Goal: Task Accomplishment & Management: Complete application form

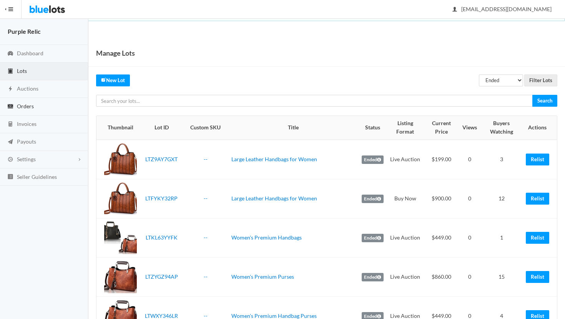
click at [30, 108] on span "Orders" at bounding box center [25, 106] width 17 height 7
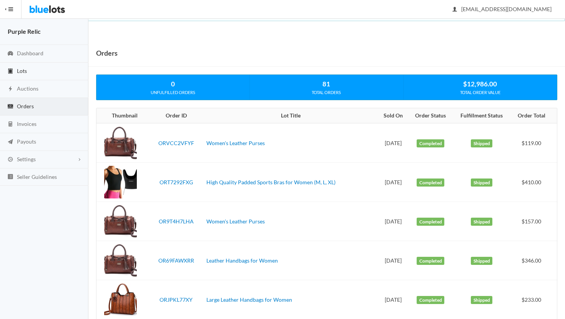
click at [15, 70] on link "Lots" at bounding box center [44, 72] width 88 height 18
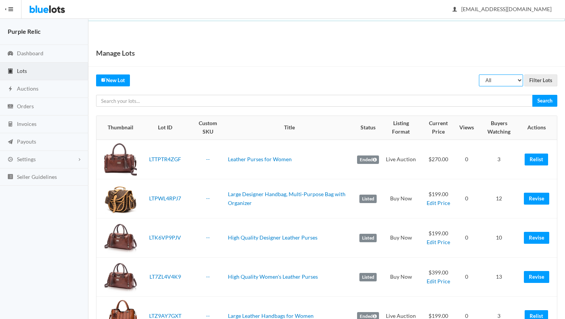
click at [497, 82] on select "All Draft Unreviewed Rejected Scheduled Listed Sold Ended" at bounding box center [501, 81] width 44 height 12
select select "ended"
click at [479, 75] on select "All Draft Unreviewed Rejected Scheduled Listed Sold Ended" at bounding box center [501, 81] width 44 height 12
click at [542, 80] on input "Filter Lots" at bounding box center [540, 81] width 33 height 12
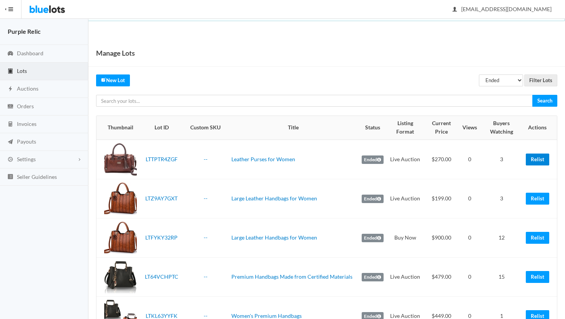
click at [543, 157] on link "Relist" at bounding box center [537, 160] width 23 height 12
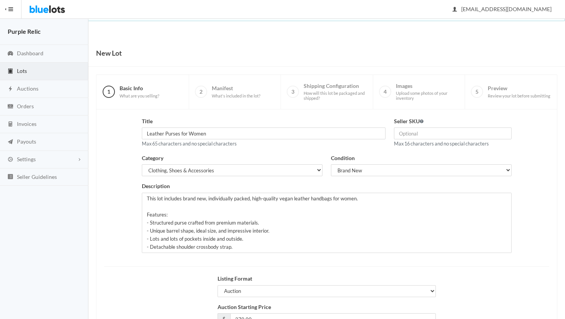
scroll to position [65, 0]
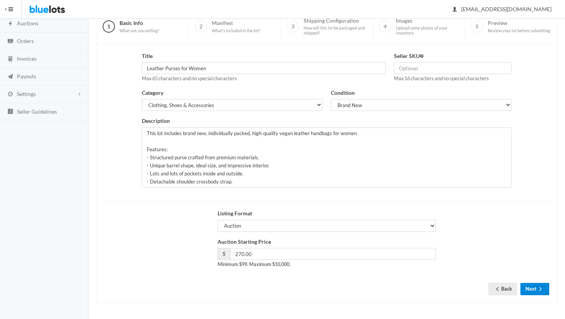
click at [531, 290] on button "Next" at bounding box center [534, 289] width 29 height 12
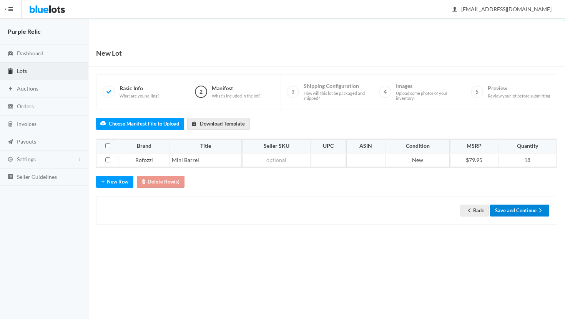
click at [523, 211] on button "Save and Continue" at bounding box center [519, 211] width 59 height 12
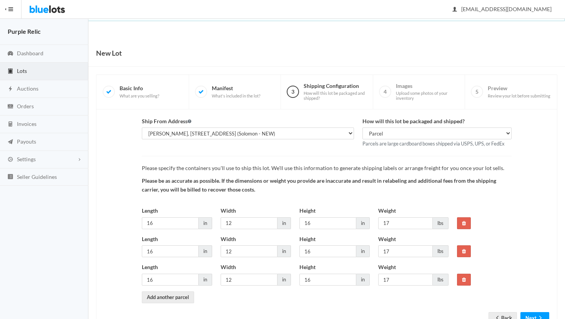
scroll to position [29, 0]
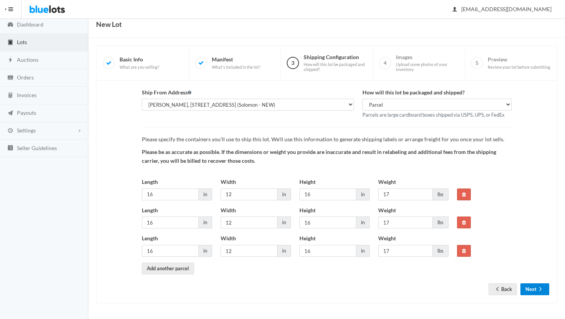
click at [536, 290] on button "Next" at bounding box center [534, 290] width 29 height 12
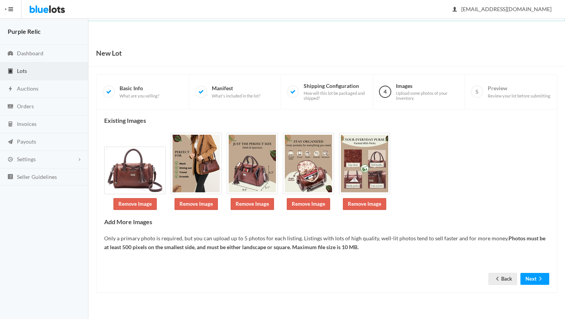
click at [540, 280] on icon "arrow forward" at bounding box center [540, 279] width 8 height 6
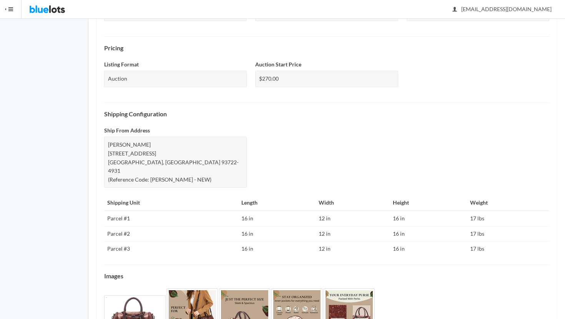
scroll to position [296, 0]
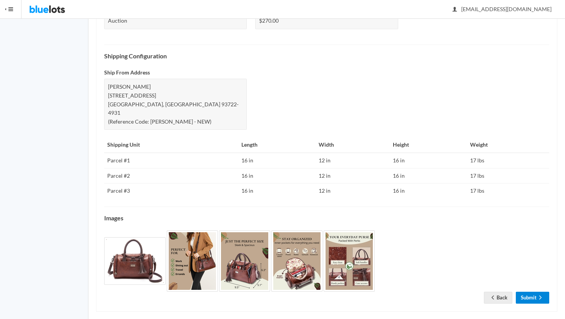
click at [534, 292] on link "Submit" at bounding box center [532, 298] width 33 height 12
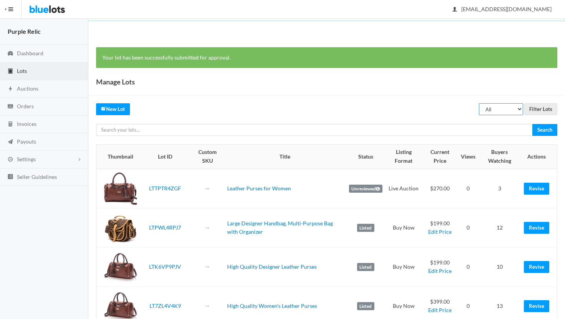
click at [509, 110] on select "All Draft Unreviewed Rejected Scheduled Listed Sold Ended" at bounding box center [501, 109] width 44 height 12
select select "ended"
click at [479, 103] on select "All Draft Unreviewed Rejected Scheduled Listed Sold Ended" at bounding box center [501, 109] width 44 height 12
click at [544, 109] on input "Filter Lots" at bounding box center [540, 109] width 33 height 12
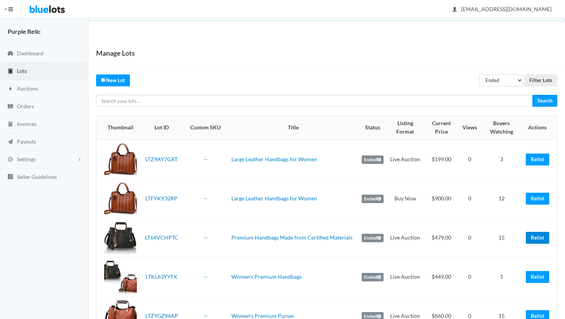
click at [540, 236] on link "Relist" at bounding box center [537, 238] width 23 height 12
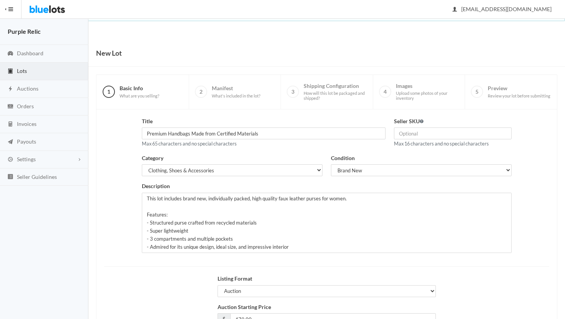
scroll to position [65, 0]
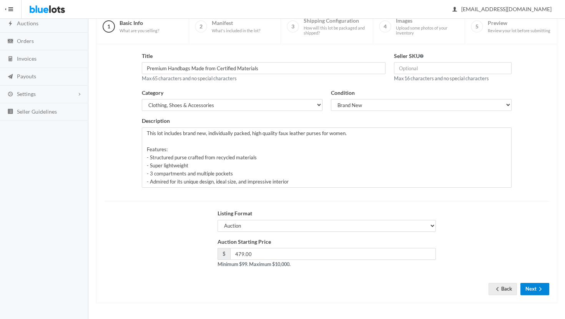
click at [532, 286] on button "Next" at bounding box center [534, 289] width 29 height 12
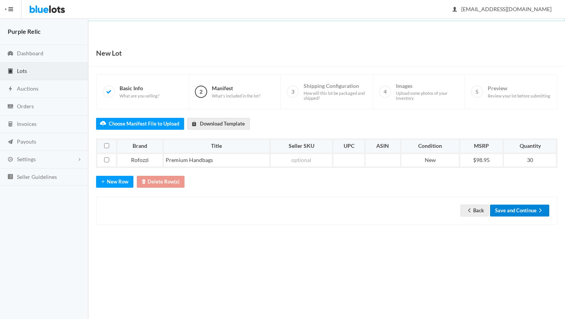
click at [529, 211] on button "Save and Continue" at bounding box center [519, 211] width 59 height 12
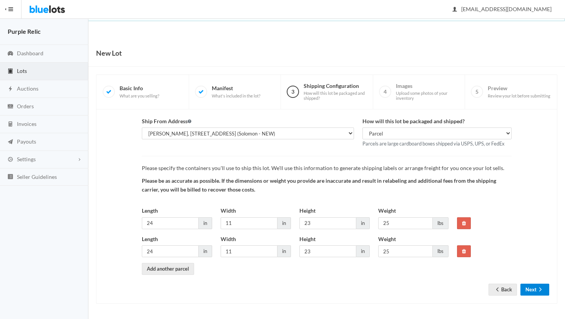
click at [539, 291] on icon "arrow forward" at bounding box center [540, 290] width 8 height 6
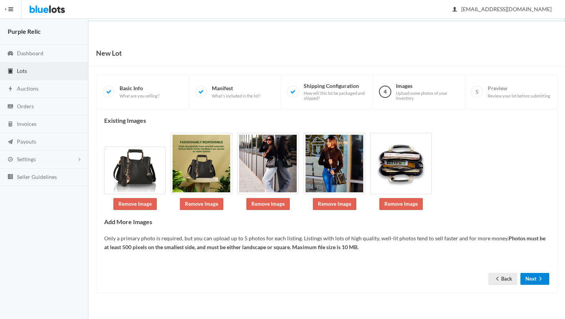
click at [536, 277] on button "Next" at bounding box center [534, 279] width 29 height 12
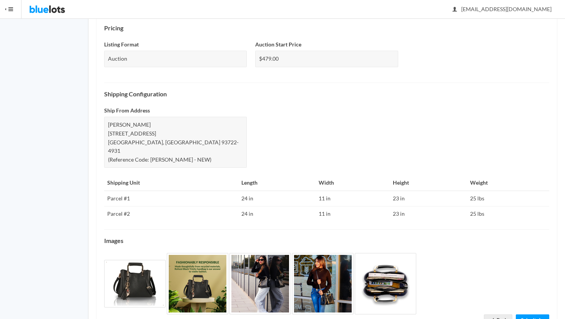
scroll to position [281, 0]
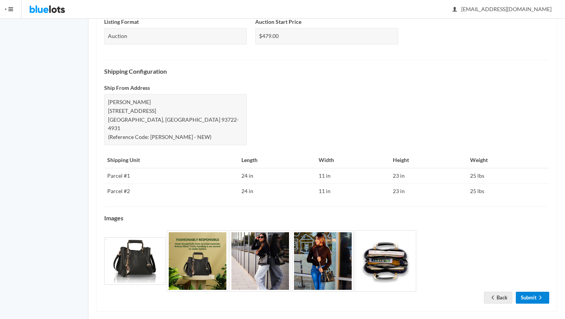
click at [534, 292] on link "Submit" at bounding box center [532, 298] width 33 height 12
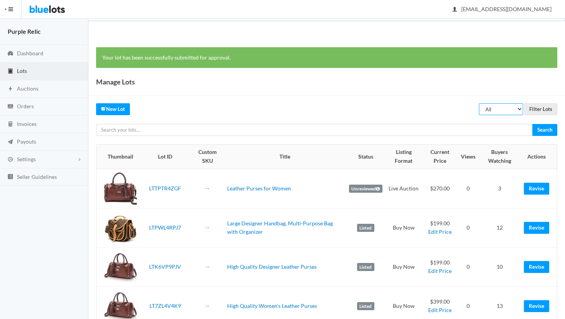
click at [499, 111] on select "All Draft Unreviewed Rejected Scheduled Listed Sold Ended" at bounding box center [501, 109] width 44 height 12
select select "ended"
click at [479, 103] on select "All Draft Unreviewed Rejected Scheduled Listed Sold Ended" at bounding box center [501, 109] width 44 height 12
click at [537, 109] on input "Filter Lots" at bounding box center [540, 109] width 33 height 12
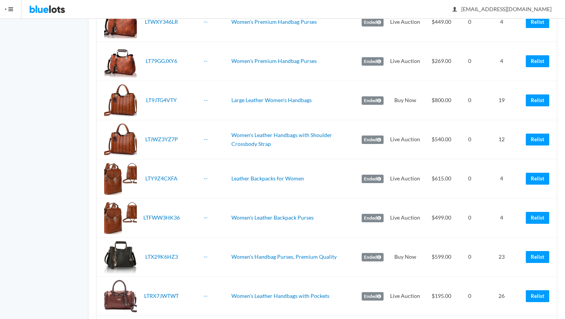
scroll to position [320, 0]
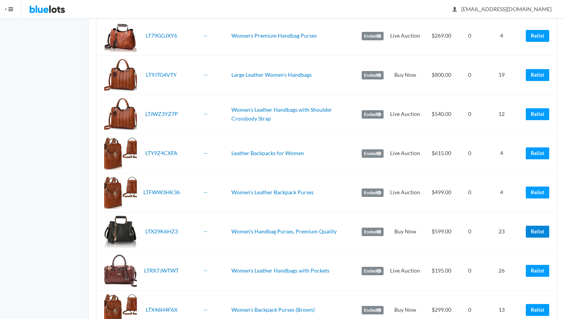
click at [535, 232] on link "Relist" at bounding box center [537, 232] width 23 height 12
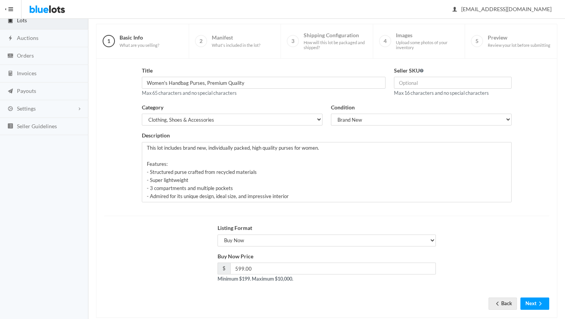
scroll to position [65, 0]
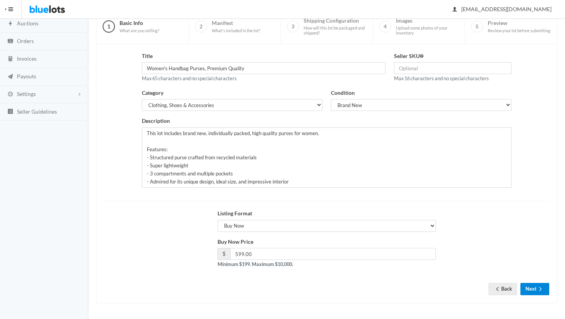
click at [538, 289] on icon "arrow forward" at bounding box center [540, 289] width 8 height 6
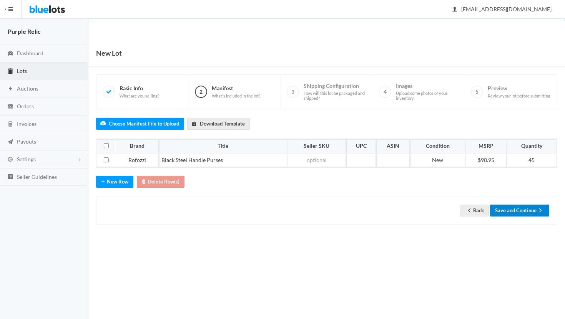
click at [521, 211] on button "Save and Continue" at bounding box center [519, 211] width 59 height 12
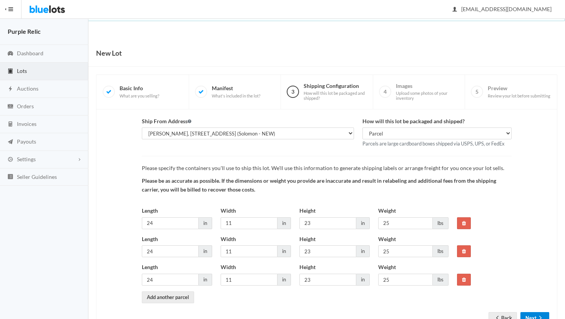
click at [541, 315] on icon "arrow forward" at bounding box center [540, 318] width 8 height 6
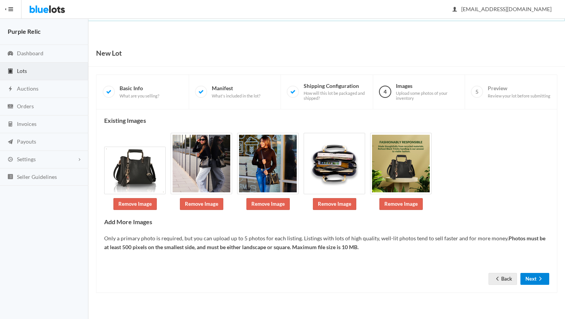
click at [539, 278] on icon "arrow forward" at bounding box center [540, 279] width 8 height 6
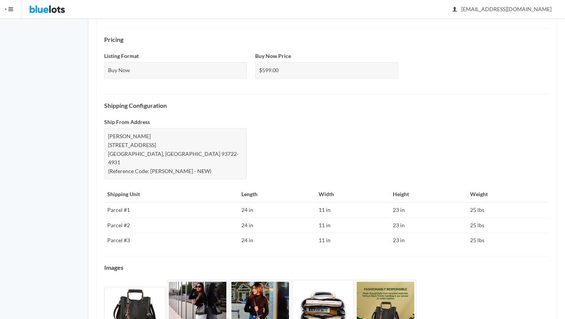
scroll to position [296, 0]
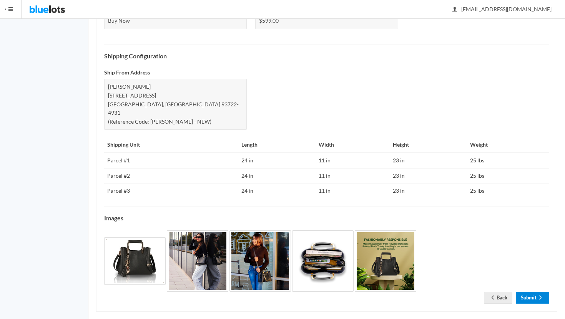
click at [537, 292] on link "Submit" at bounding box center [532, 298] width 33 height 12
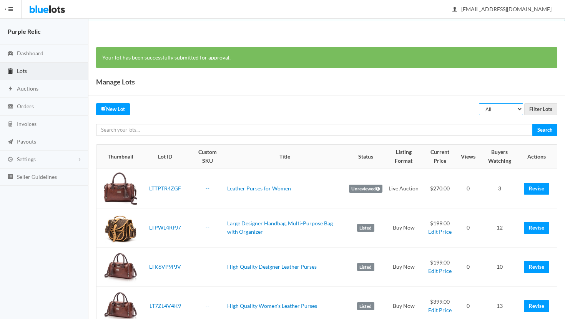
click at [494, 109] on select "All Draft Unreviewed Rejected Scheduled Listed Sold Ended" at bounding box center [501, 109] width 44 height 12
select select "ended"
click at [479, 103] on select "All Draft Unreviewed Rejected Scheduled Listed Sold Ended" at bounding box center [501, 109] width 44 height 12
click at [537, 109] on input "Filter Lots" at bounding box center [540, 109] width 33 height 12
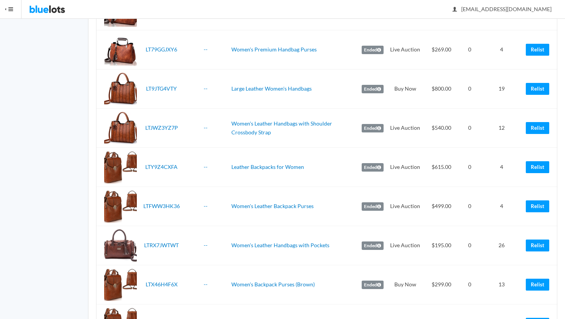
scroll to position [309, 0]
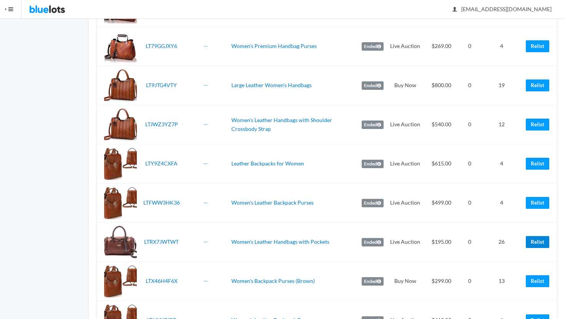
click at [539, 244] on link "Relist" at bounding box center [537, 242] width 23 height 12
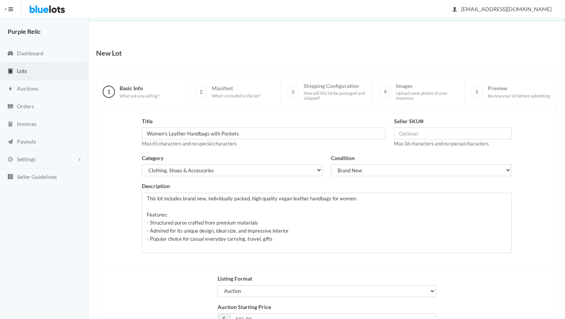
scroll to position [65, 0]
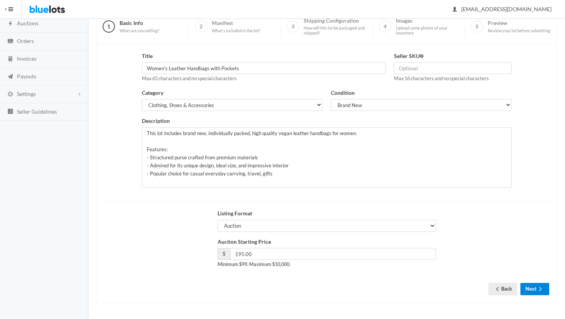
click at [535, 289] on button "Next" at bounding box center [534, 289] width 29 height 12
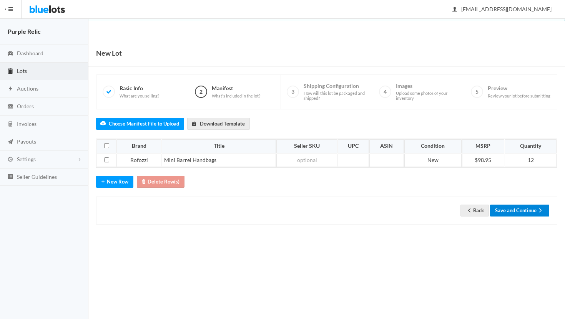
click at [520, 208] on button "Save and Continue" at bounding box center [519, 211] width 59 height 12
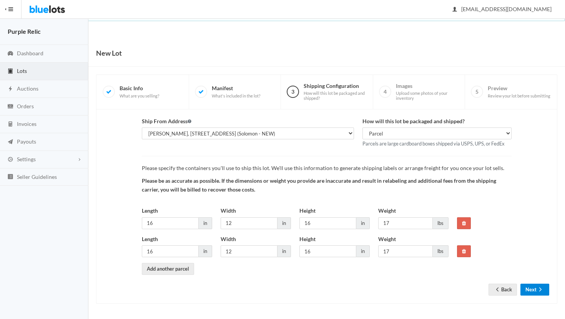
click at [533, 289] on button "Next" at bounding box center [534, 290] width 29 height 12
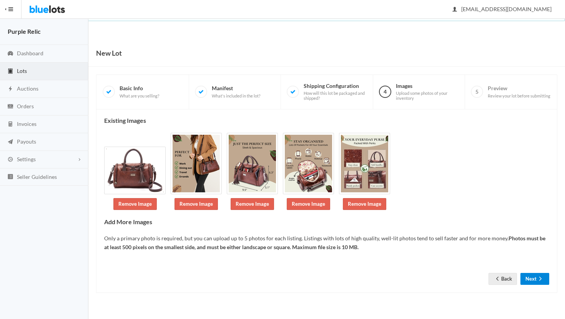
click at [537, 277] on icon "arrow forward" at bounding box center [540, 279] width 8 height 6
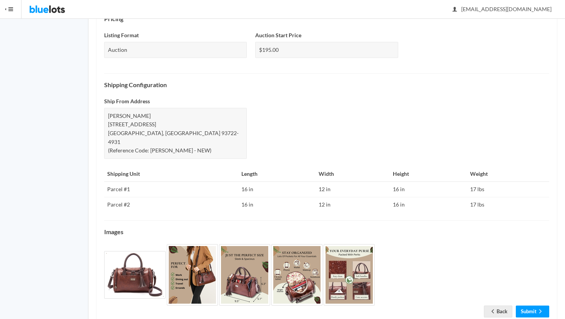
scroll to position [272, 0]
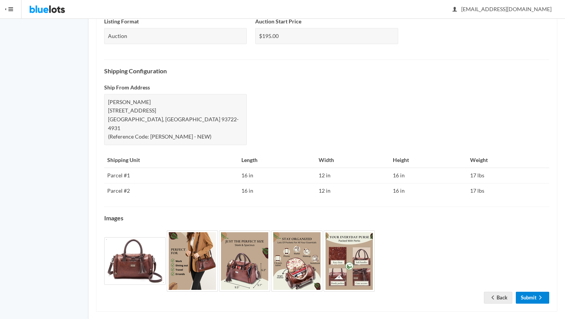
click at [531, 292] on link "Submit" at bounding box center [532, 298] width 33 height 12
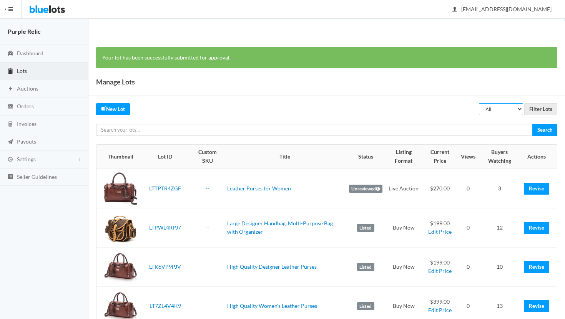
click at [511, 110] on select "All Draft Unreviewed Rejected Scheduled Listed Sold Ended" at bounding box center [501, 109] width 44 height 12
select select "ended"
click at [479, 103] on select "All Draft Unreviewed Rejected Scheduled Listed Sold Ended" at bounding box center [501, 109] width 44 height 12
click at [536, 107] on input "Filter Lots" at bounding box center [540, 109] width 33 height 12
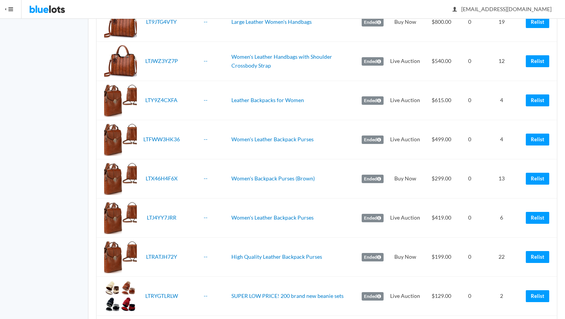
scroll to position [377, 0]
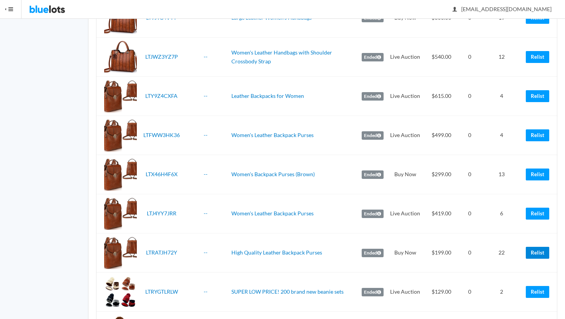
click at [536, 252] on link "Relist" at bounding box center [537, 253] width 23 height 12
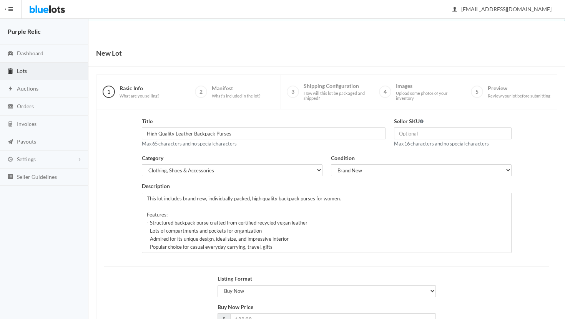
scroll to position [65, 0]
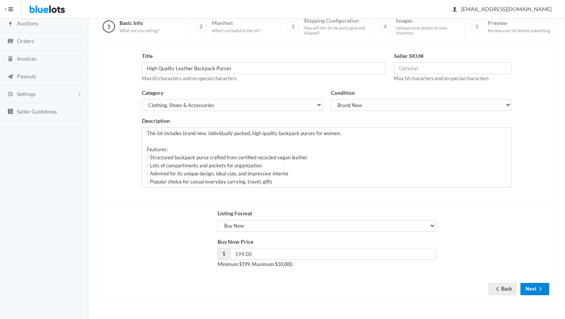
click at [532, 287] on button "Next" at bounding box center [534, 289] width 29 height 12
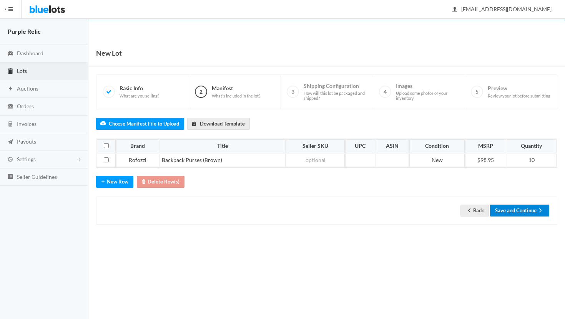
click at [516, 210] on button "Save and Continue" at bounding box center [519, 211] width 59 height 12
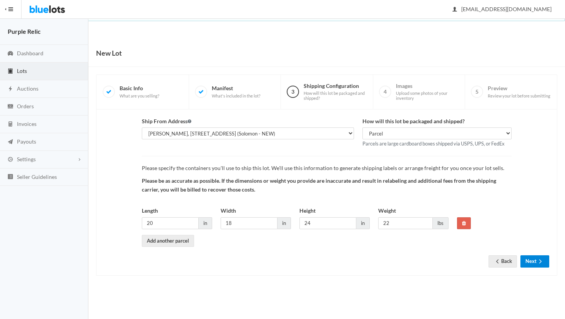
click at [534, 262] on button "Next" at bounding box center [534, 261] width 29 height 12
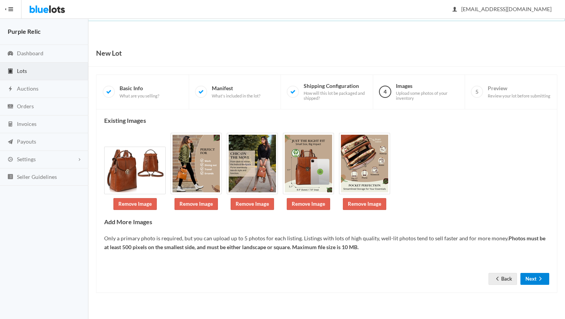
click at [540, 277] on icon "arrow forward" at bounding box center [540, 279] width 8 height 6
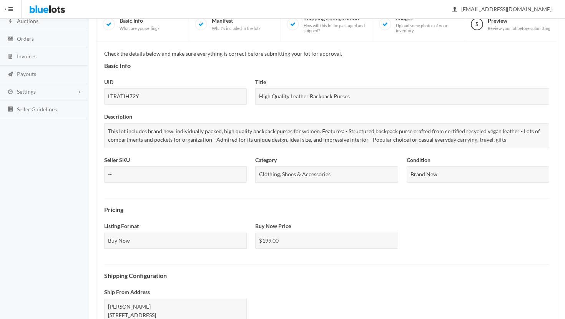
scroll to position [257, 0]
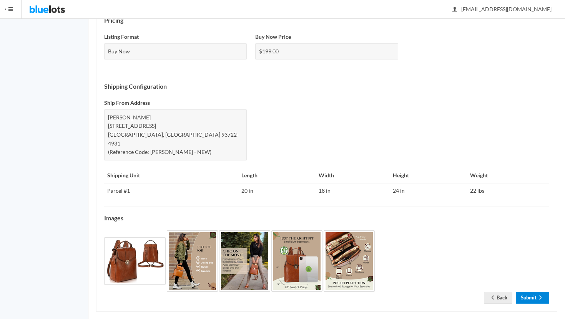
click at [531, 292] on link "Submit" at bounding box center [532, 298] width 33 height 12
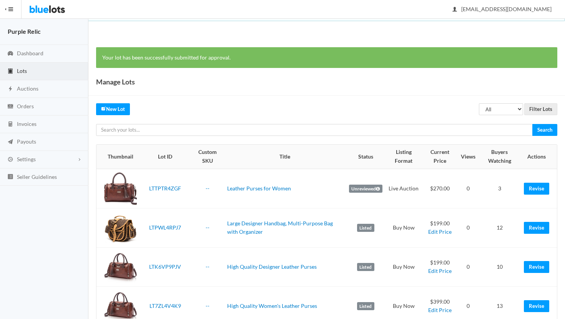
scroll to position [3, 0]
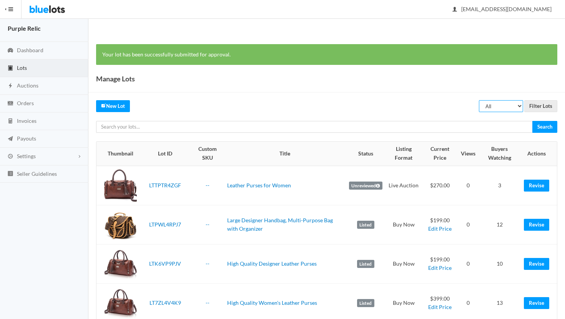
click at [494, 105] on select "All Draft Unreviewed Rejected Scheduled Listed Sold Ended" at bounding box center [501, 106] width 44 height 12
select select "ended"
click at [479, 100] on select "All Draft Unreviewed Rejected Scheduled Listed Sold Ended" at bounding box center [501, 106] width 44 height 12
click at [537, 103] on input "Filter Lots" at bounding box center [540, 106] width 33 height 12
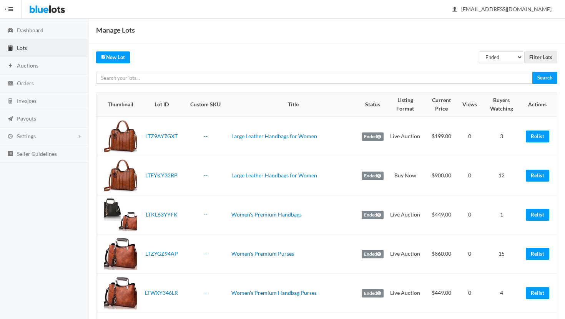
scroll to position [18, 0]
